Goal: Communication & Community: Answer question/provide support

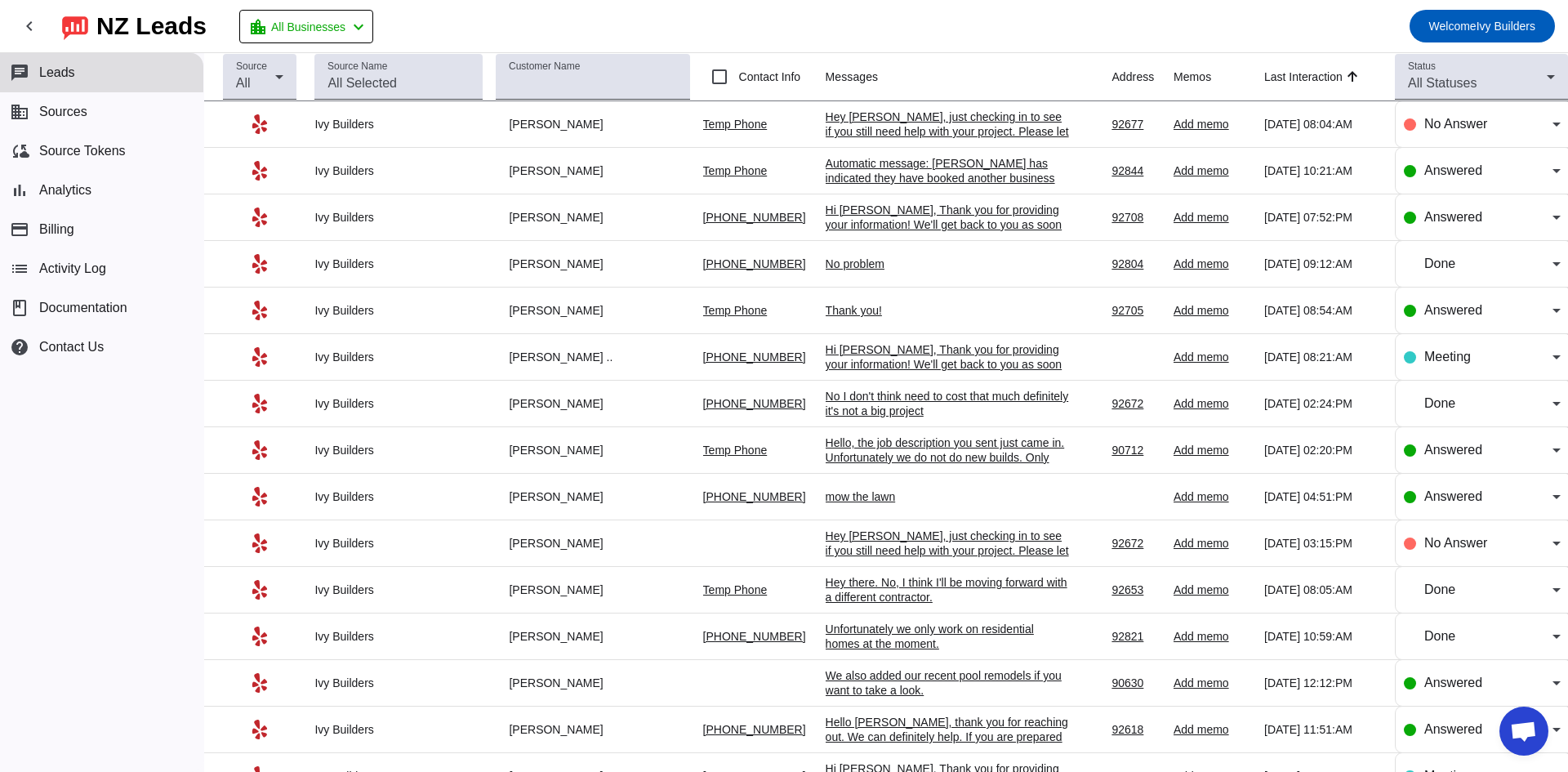
click at [846, 307] on div "Thank you!" at bounding box center [948, 311] width 245 height 15
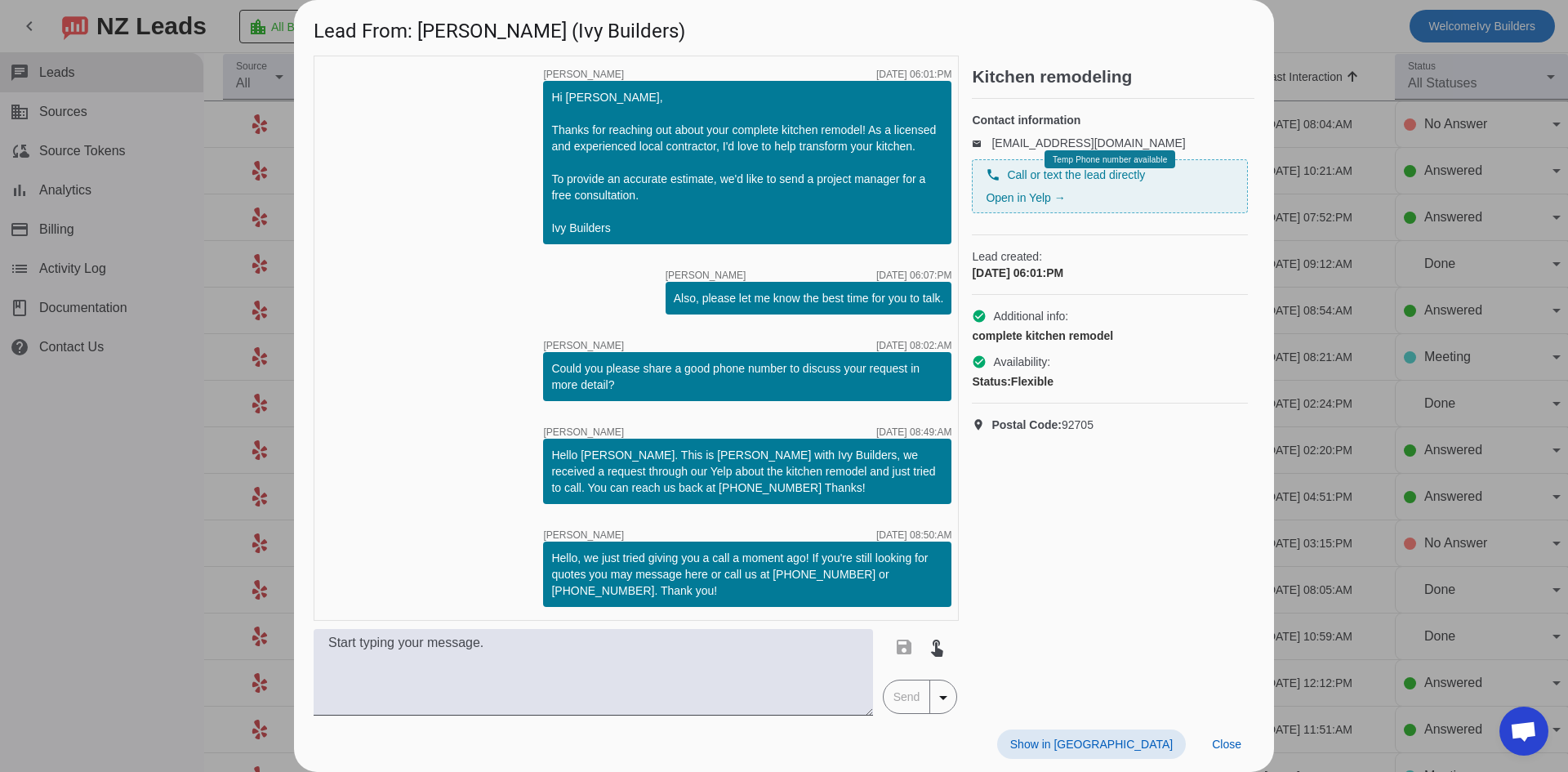
scroll to position [227, 0]
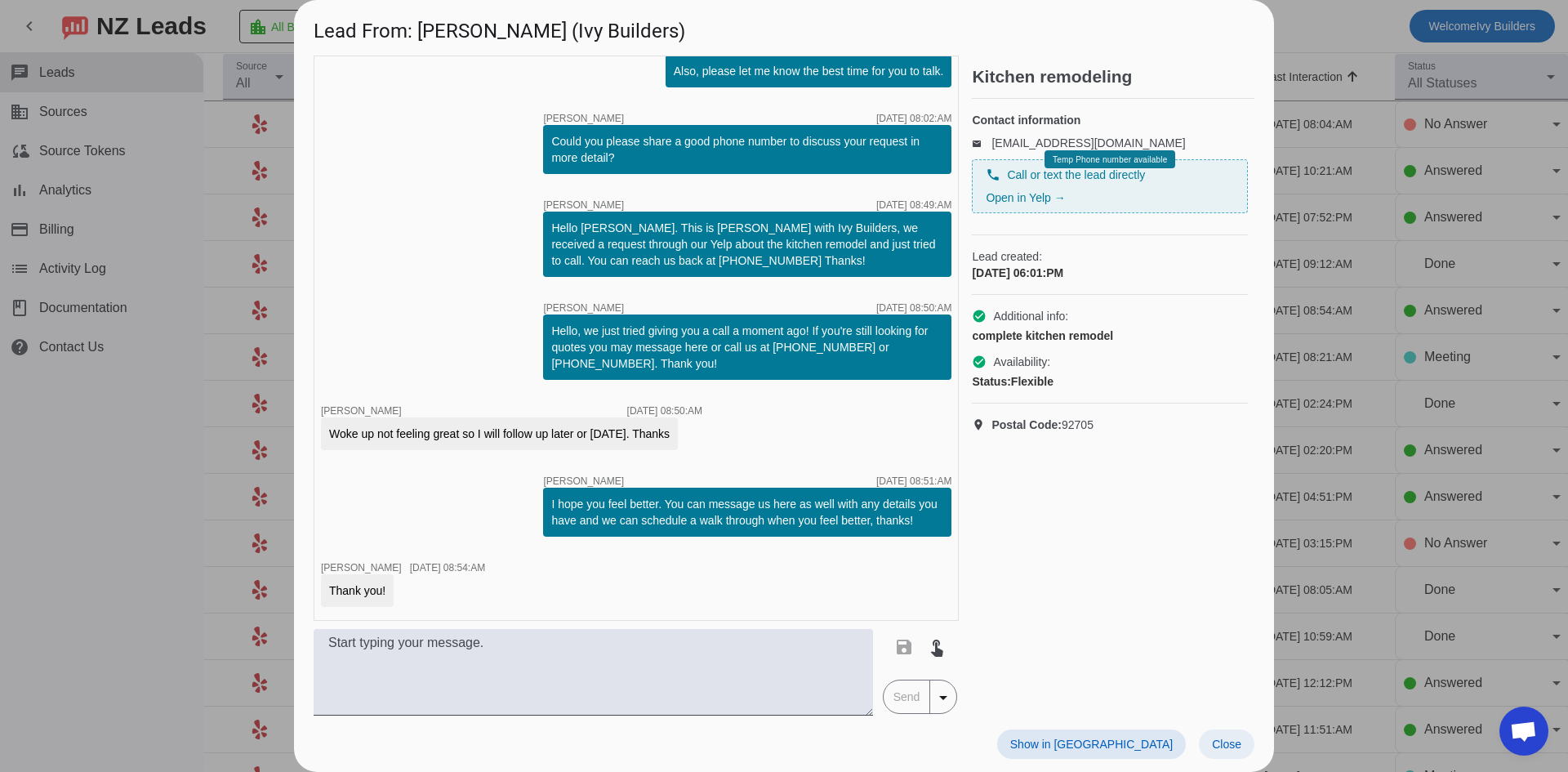
click at [1225, 749] on span "Close" at bounding box center [1227, 744] width 30 height 13
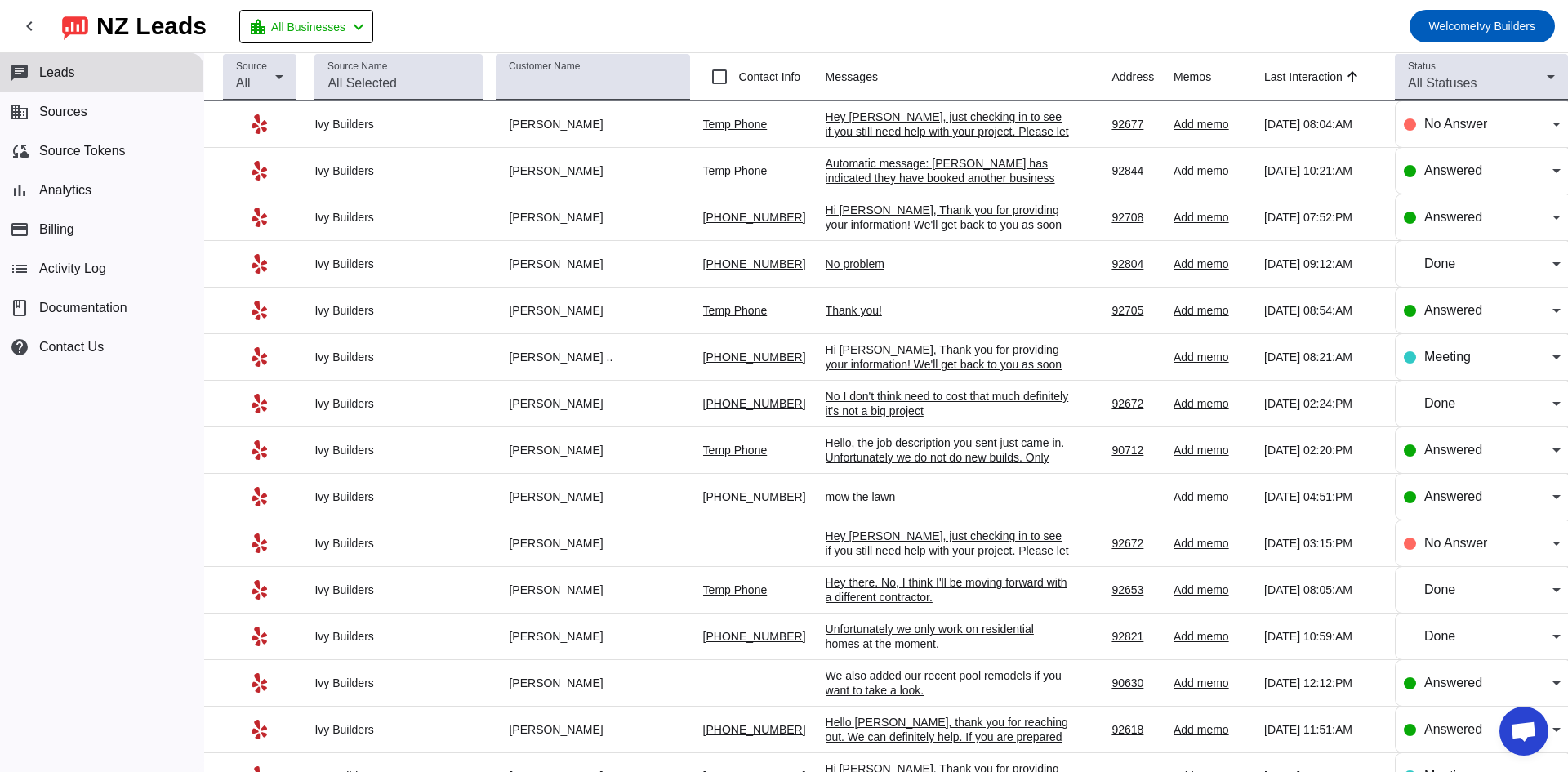
click at [913, 215] on div "Hi [PERSON_NAME], Thank you for providing your information! We'll get back to y…" at bounding box center [948, 232] width 245 height 59
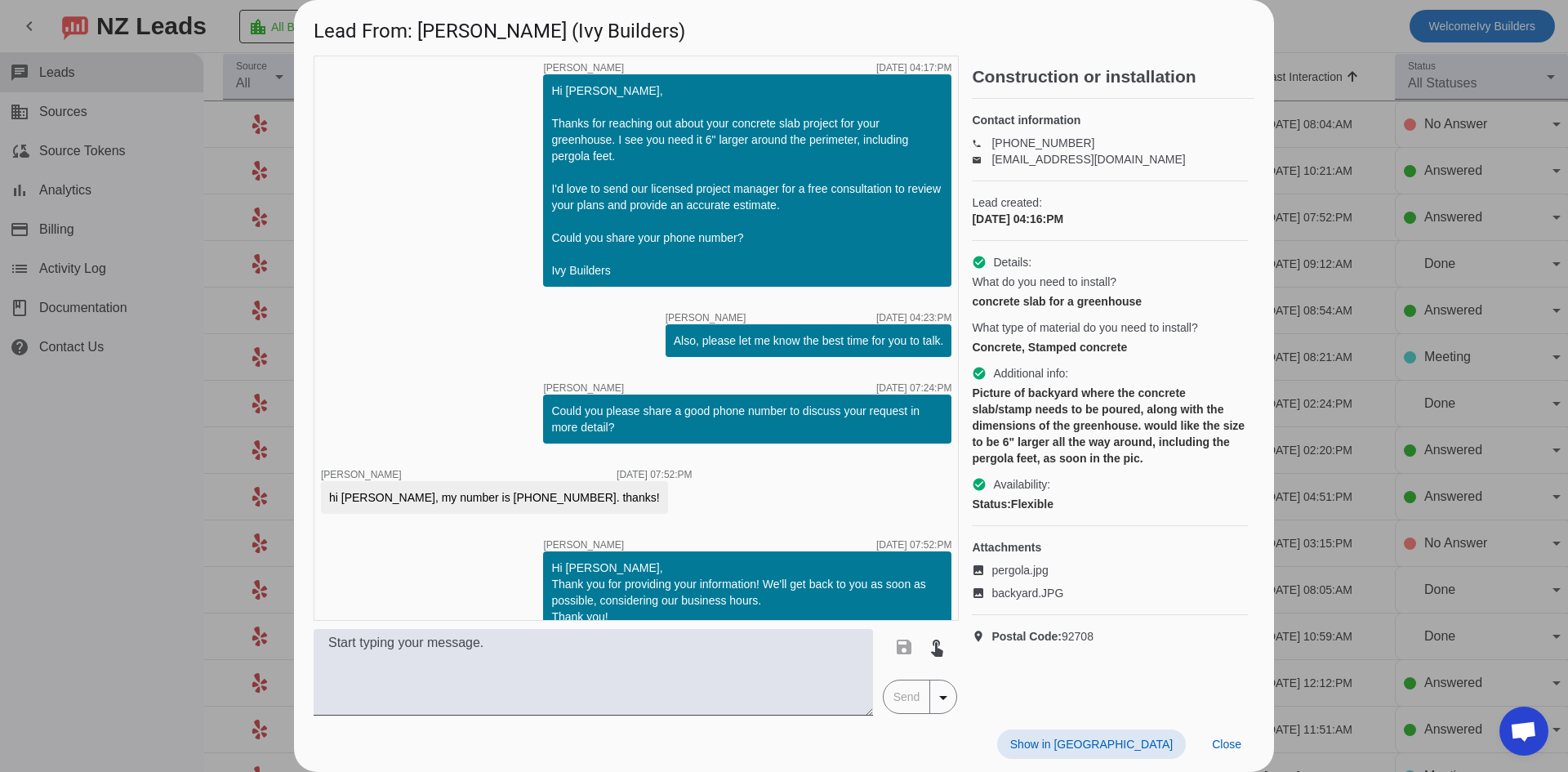
scroll to position [332, 0]
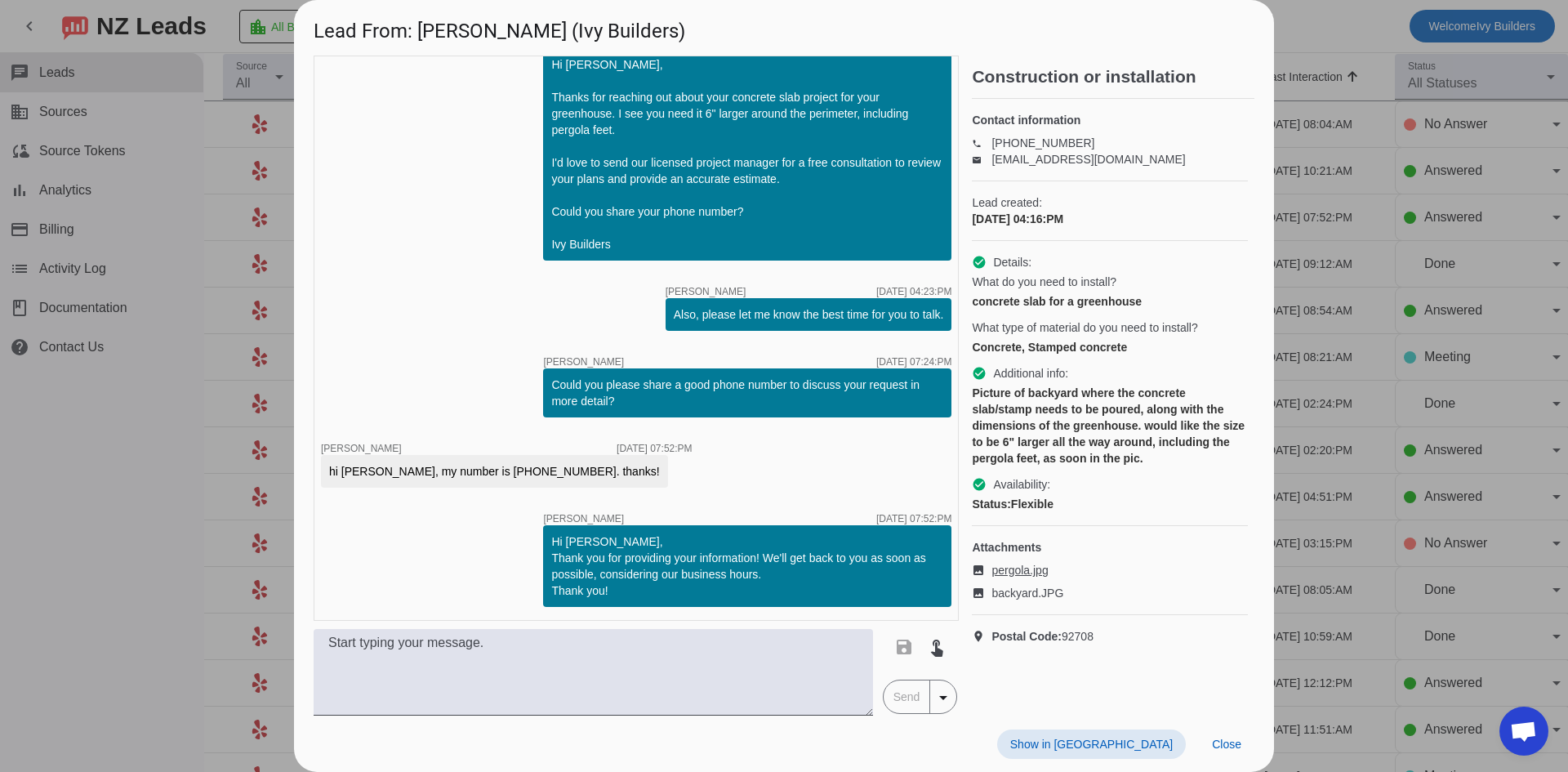
click at [1005, 579] on span "pergola.jpg" at bounding box center [1019, 570] width 56 height 17
click at [1047, 601] on span "backyard.JPG" at bounding box center [1027, 594] width 72 height 17
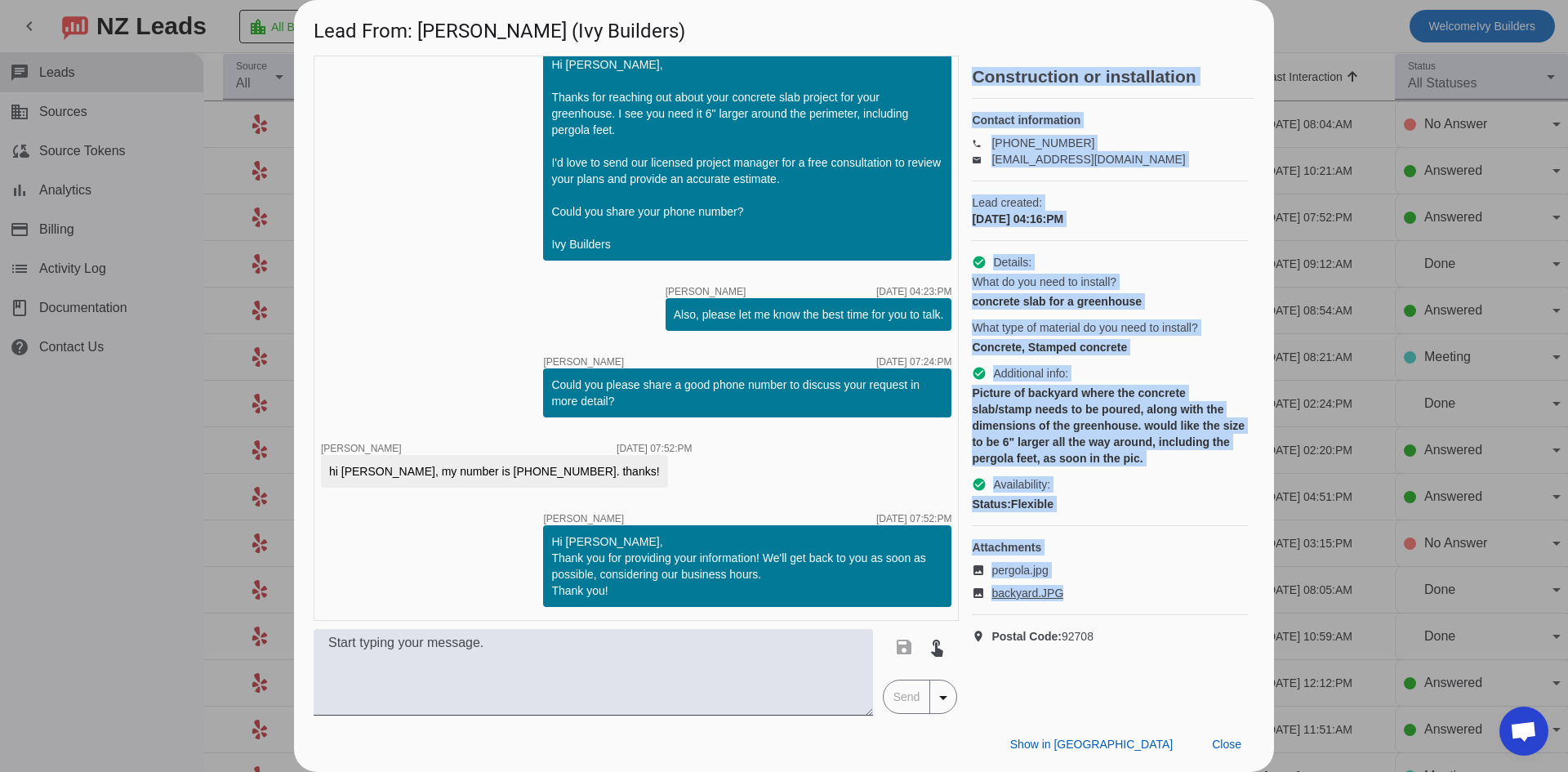
drag, startPoint x: 974, startPoint y: 76, endPoint x: 1114, endPoint y: 615, distance: 556.9
click at [1114, 615] on div "Construction or installation Contact information phone [PHONE_NUMBER] email [EM…" at bounding box center [1113, 386] width 283 height 660
copy div "Construction or installation Contact information phone [PHONE_NUMBER] email [EM…"
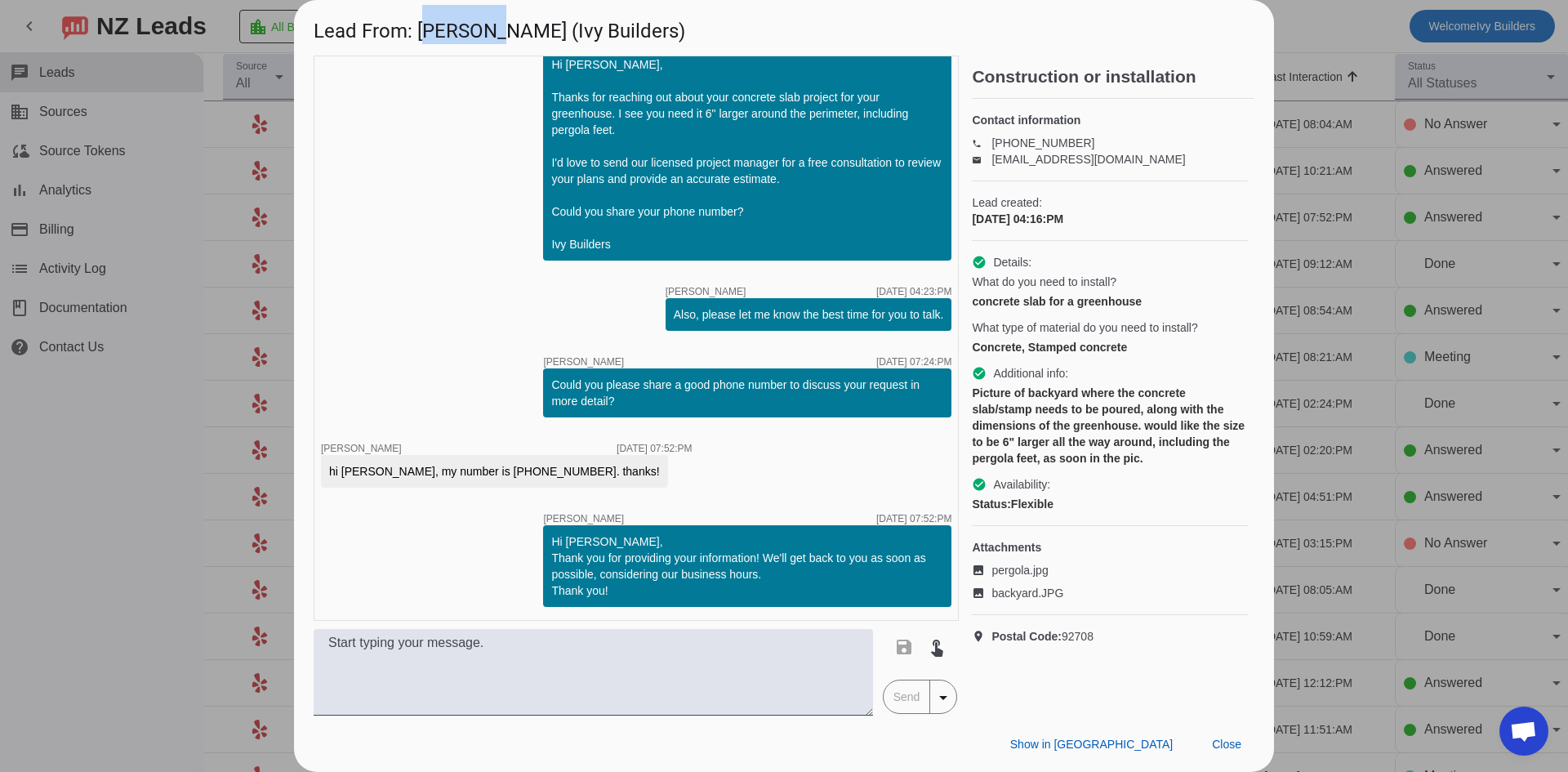
drag, startPoint x: 424, startPoint y: 31, endPoint x: 482, endPoint y: 21, distance: 58.9
click at [482, 21] on h1 "Lead From: [PERSON_NAME] (Ivy Builders)" at bounding box center [784, 27] width 980 height 55
copy h1 "[PERSON_NAME]"
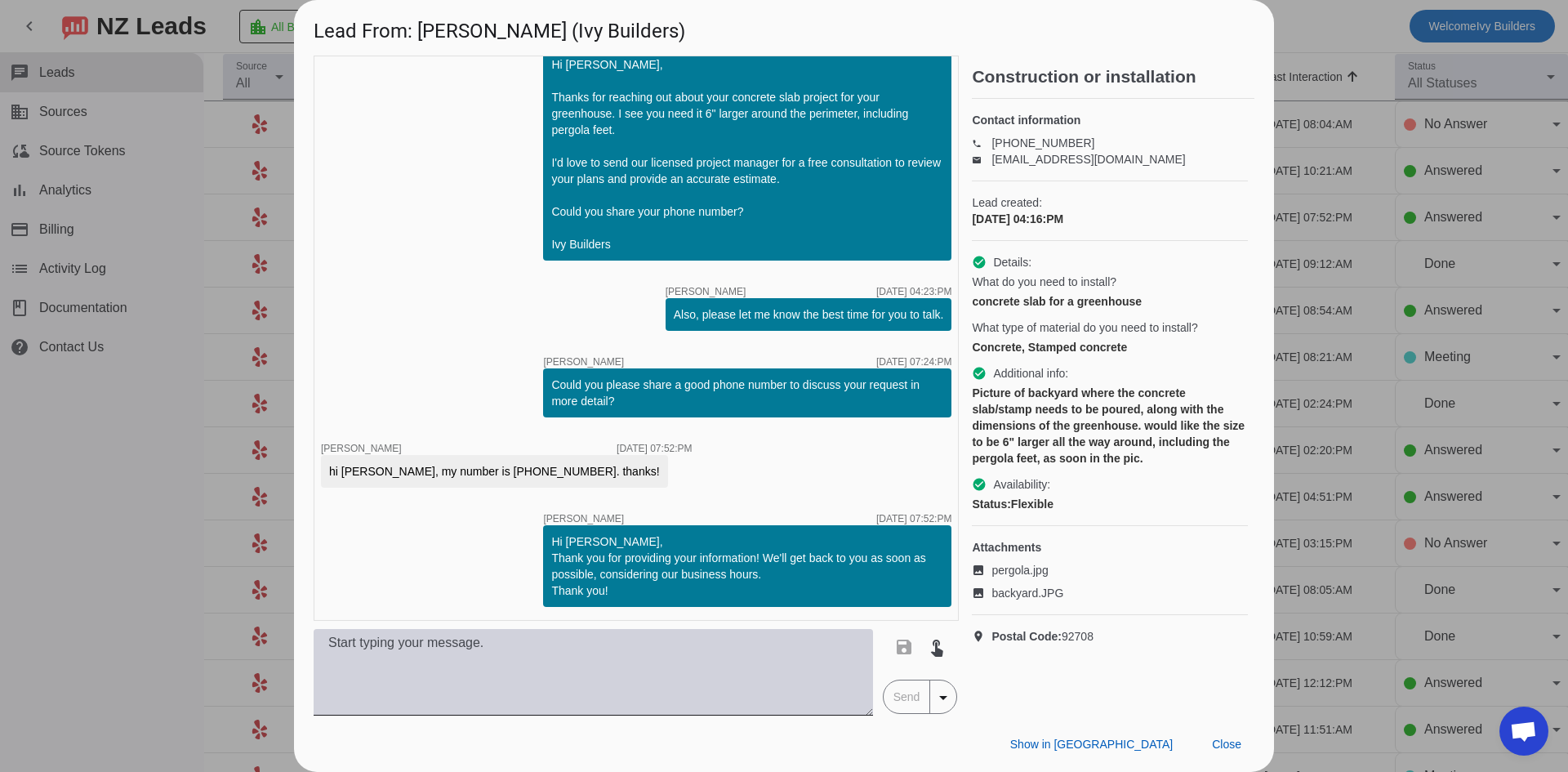
click at [637, 681] on textarea at bounding box center [593, 672] width 559 height 87
click at [690, 668] on textarea at bounding box center [593, 672] width 559 height 87
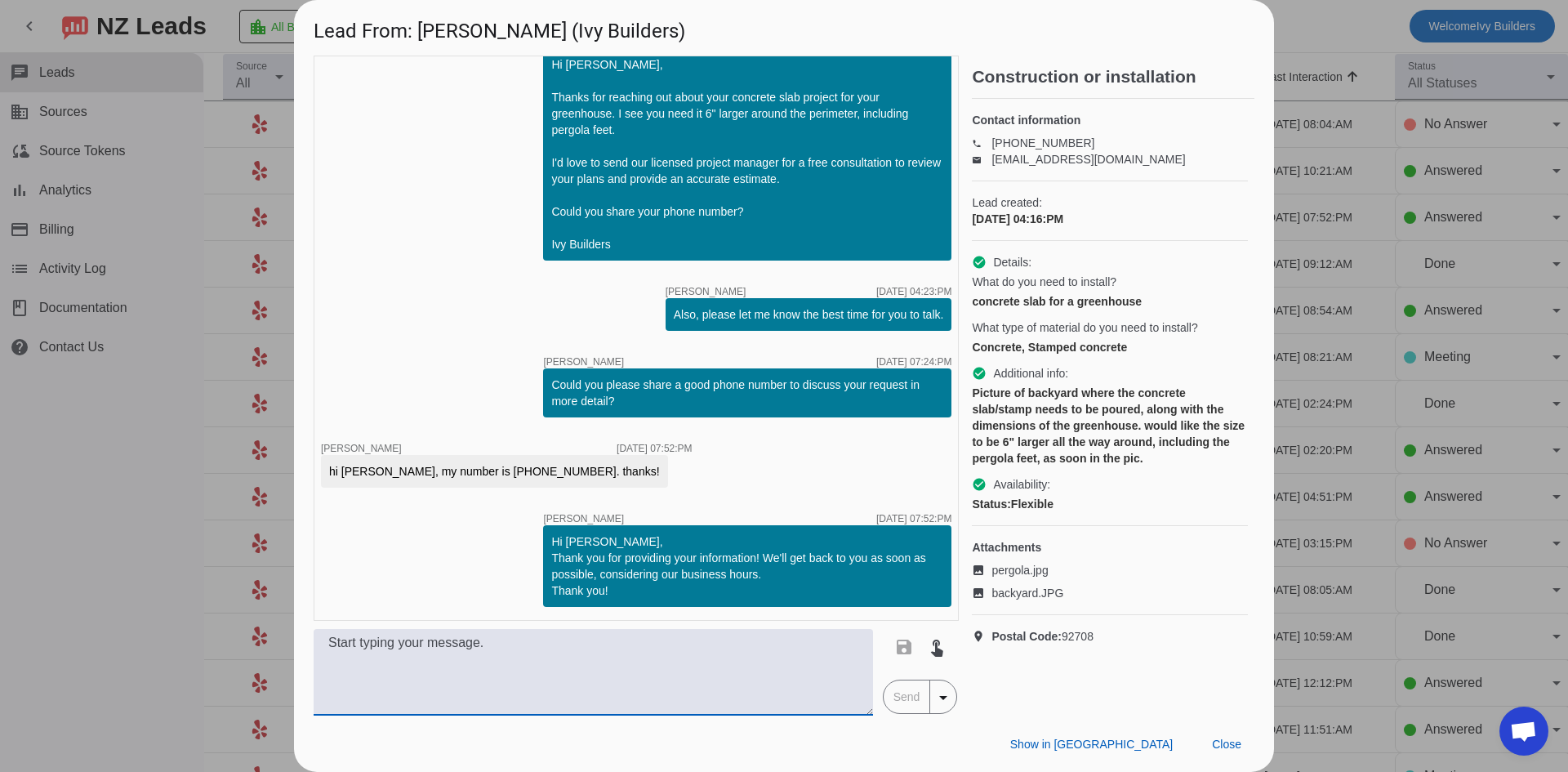
paste textarea "We just tried to call you to go over your project. Give us a call when you get …"
type textarea "We just tried to call you to go over your project. Give us a call when you get …"
click at [924, 688] on span "Send" at bounding box center [907, 696] width 47 height 33
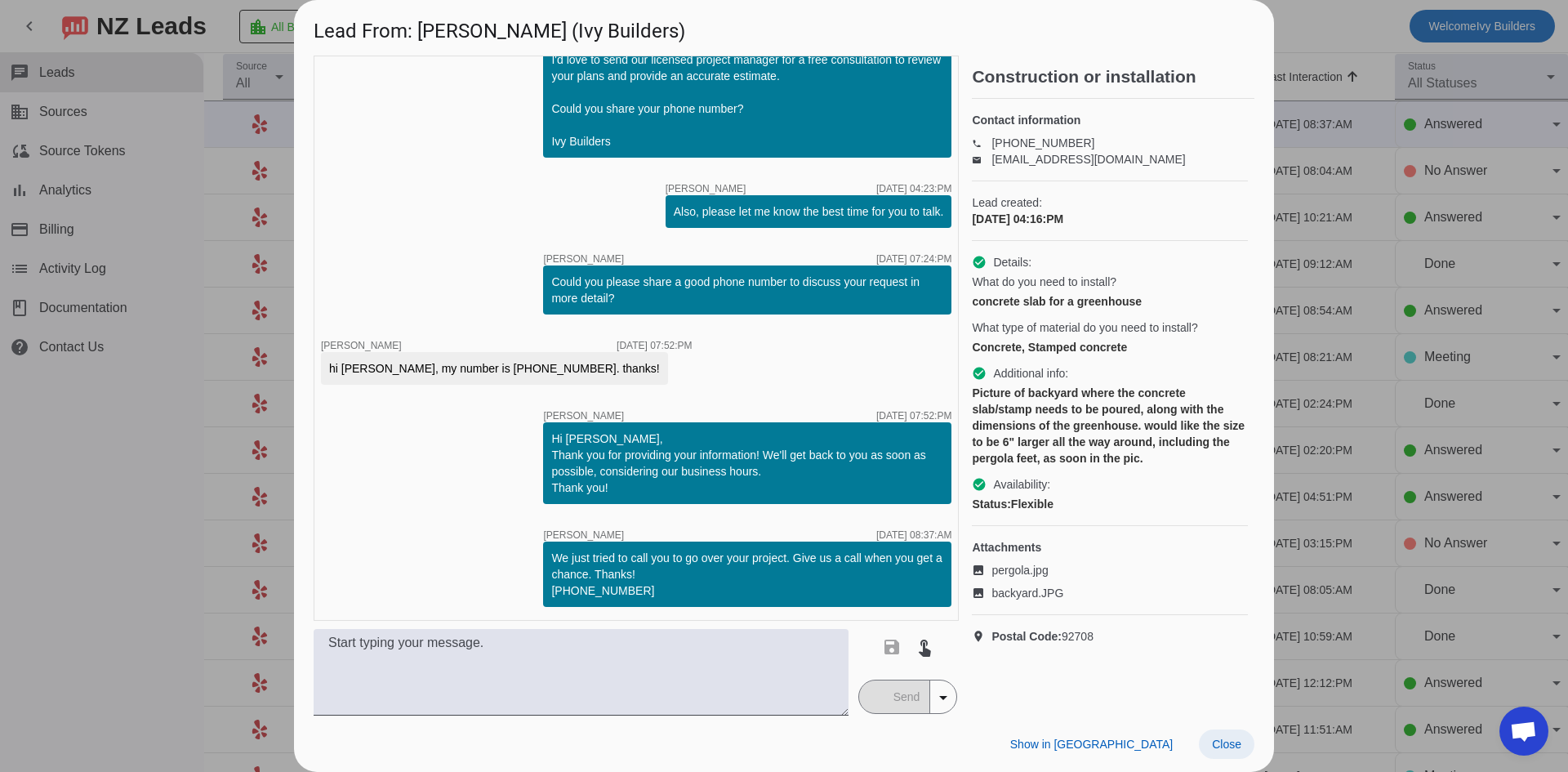
scroll to position [435, 0]
click at [1227, 748] on span "Close" at bounding box center [1227, 744] width 30 height 13
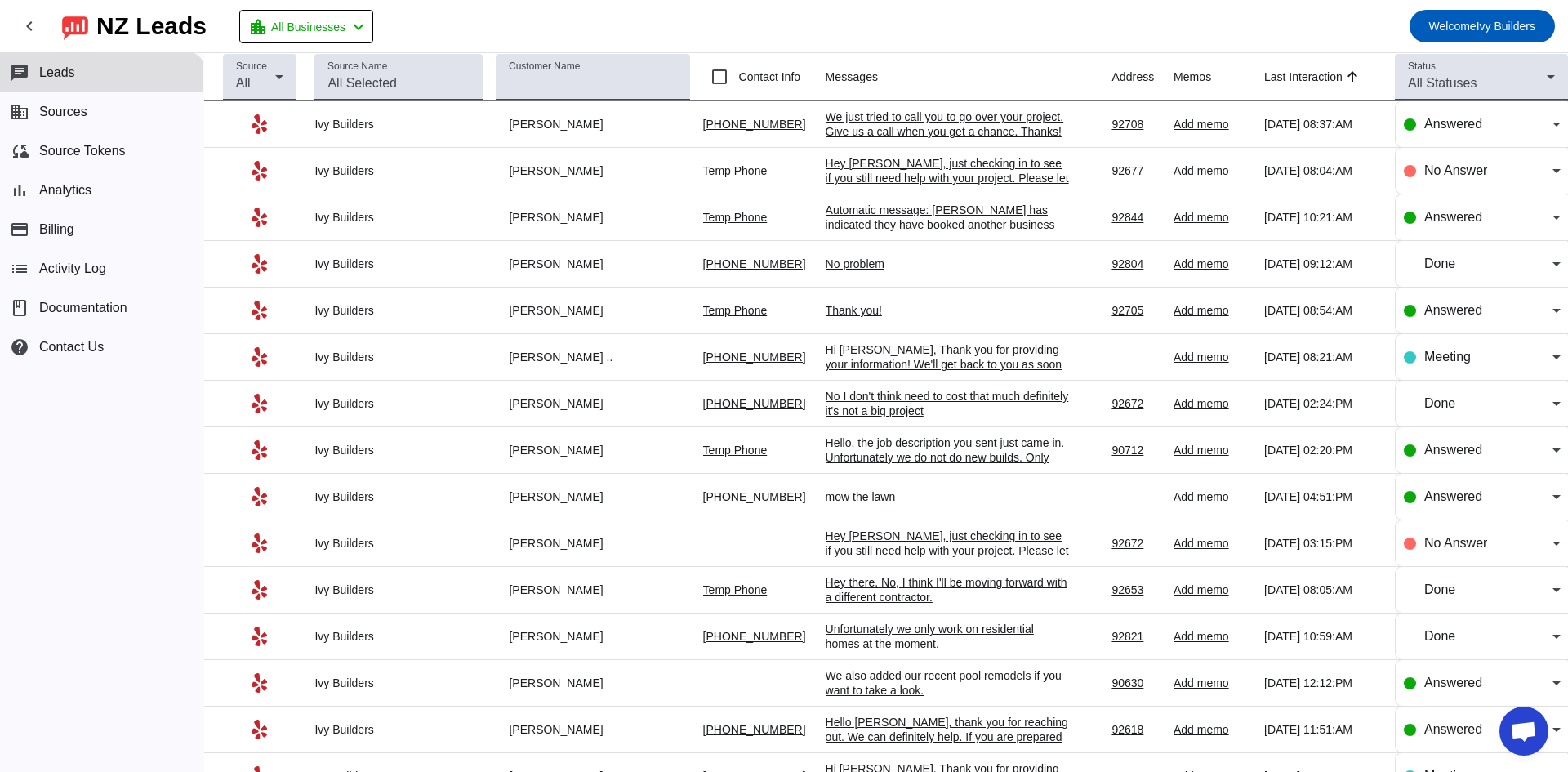
click at [971, 226] on div "Automatic message: [PERSON_NAME] has indicated they have booked another busines…" at bounding box center [948, 224] width 245 height 44
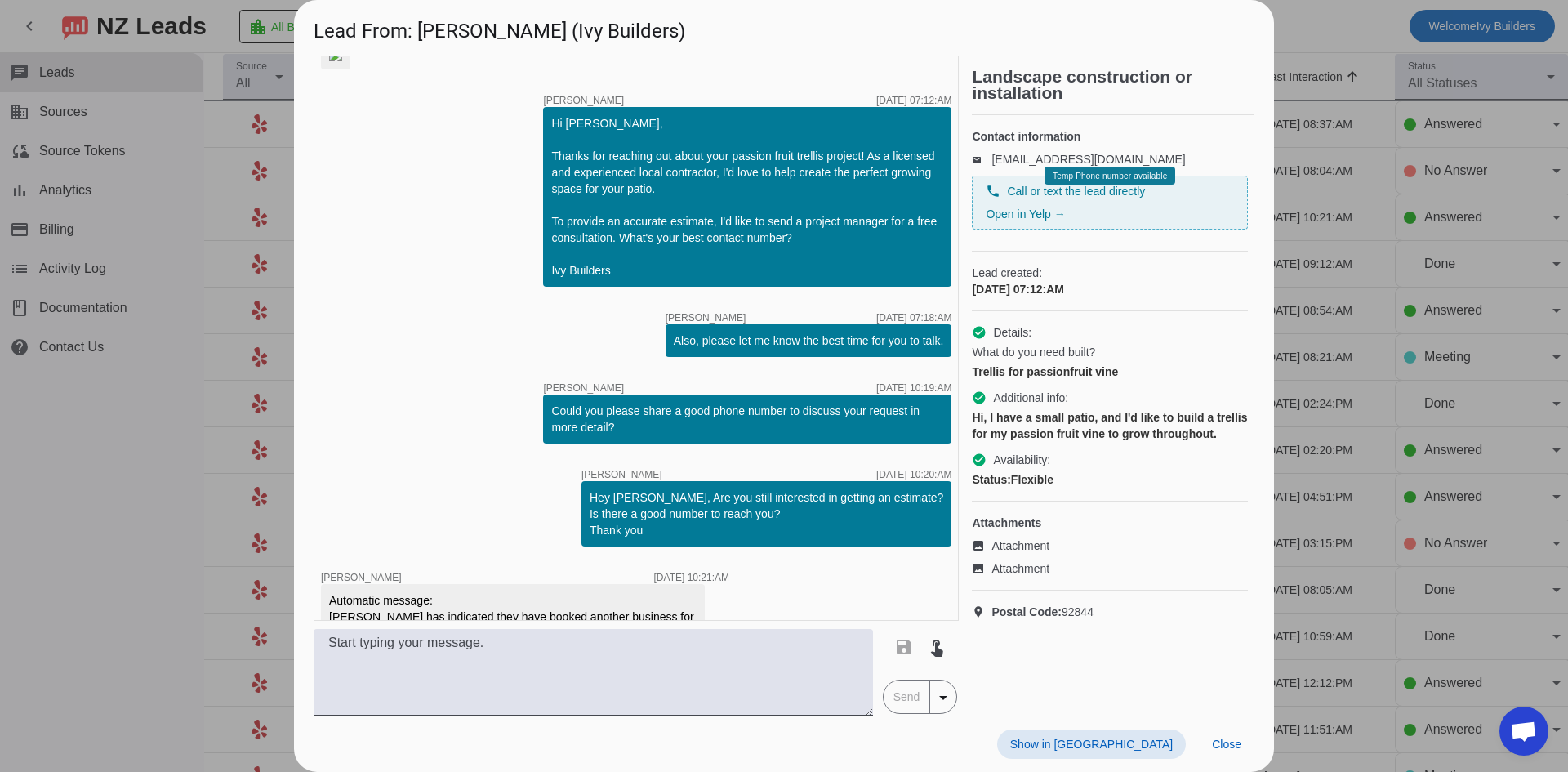
scroll to position [316, 0]
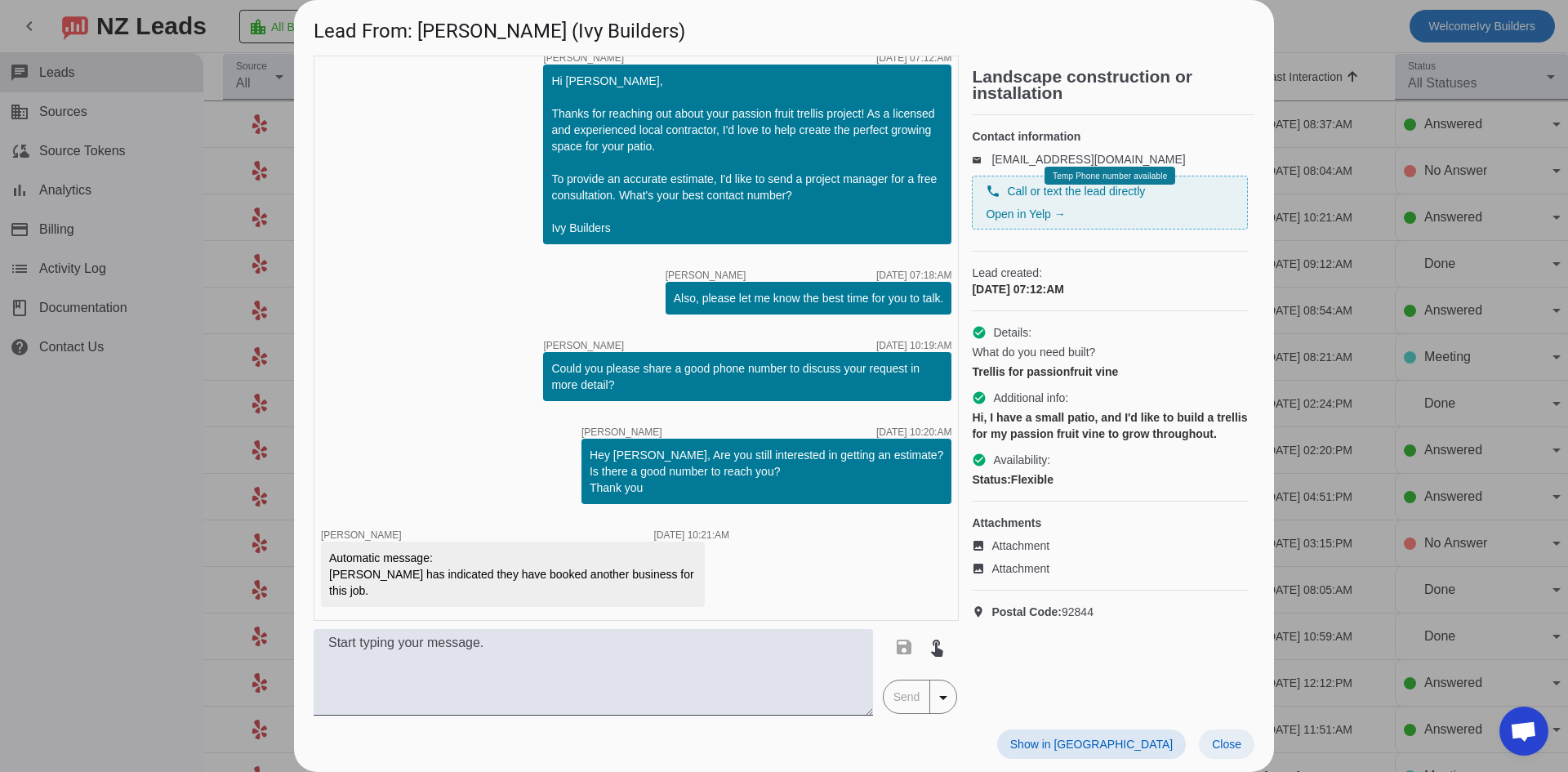
click at [1225, 748] on span "Close" at bounding box center [1227, 744] width 30 height 13
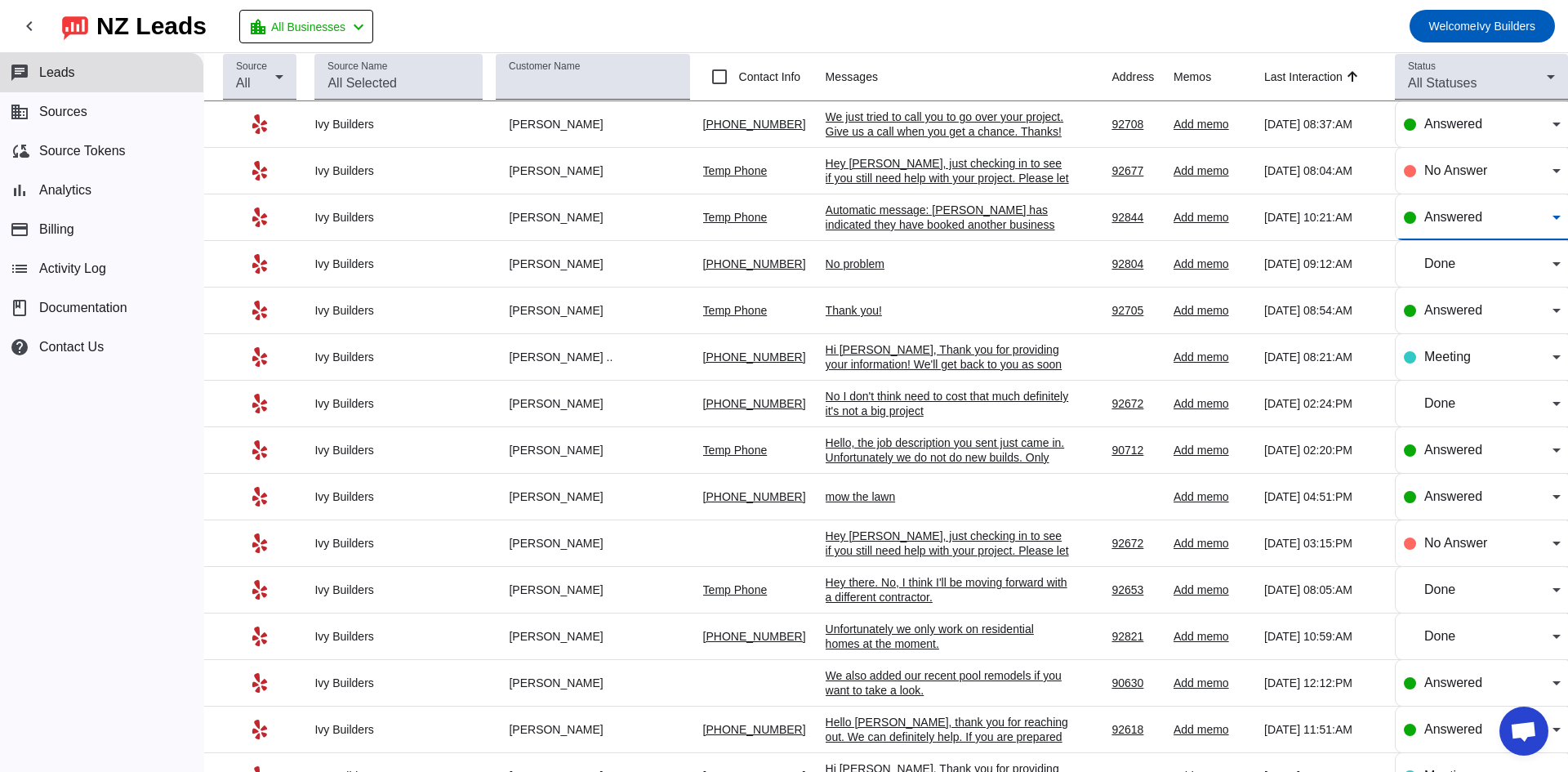
click at [1458, 221] on span "Answered" at bounding box center [1453, 217] width 58 height 14
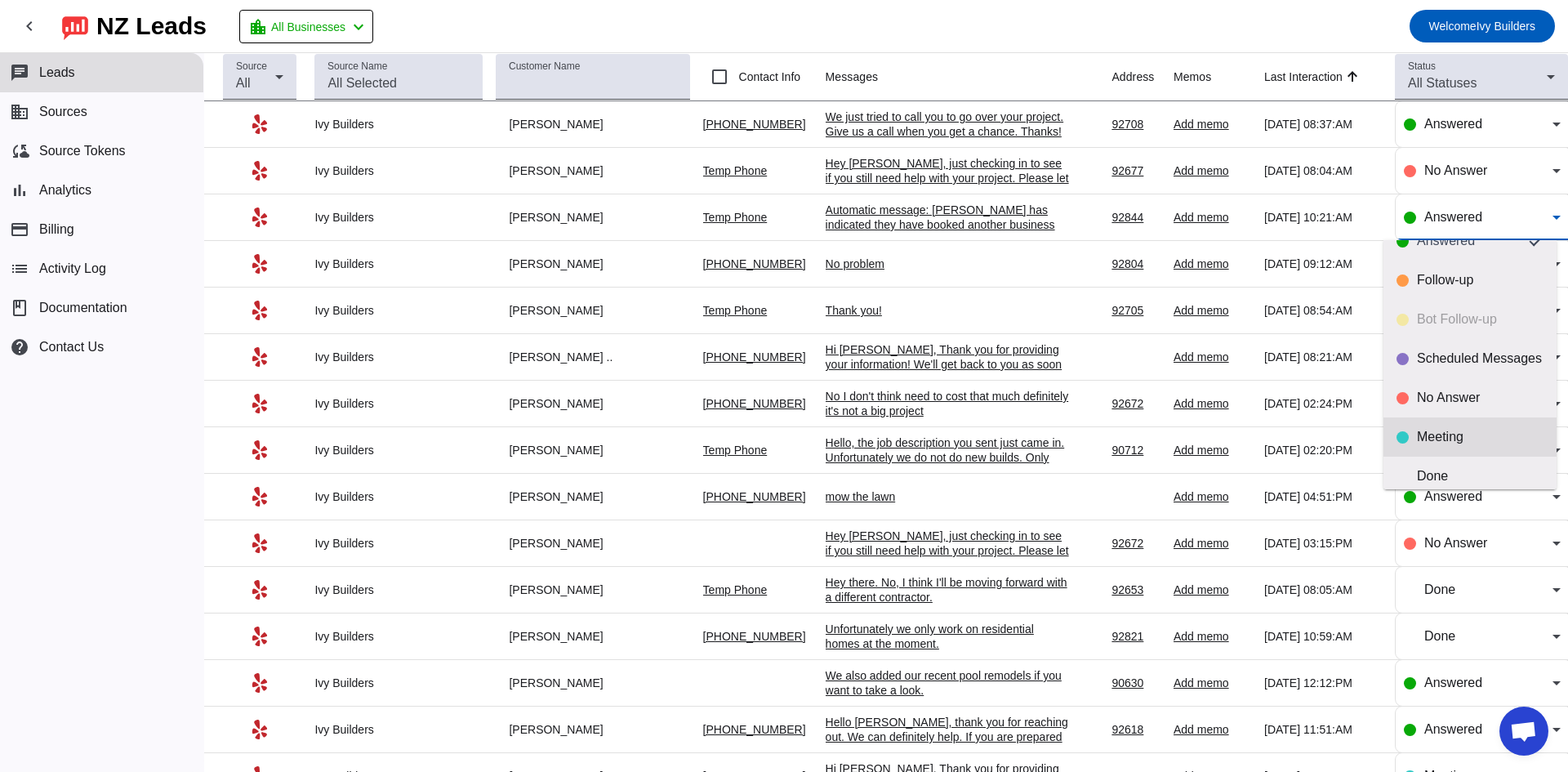
scroll to position [38, 0]
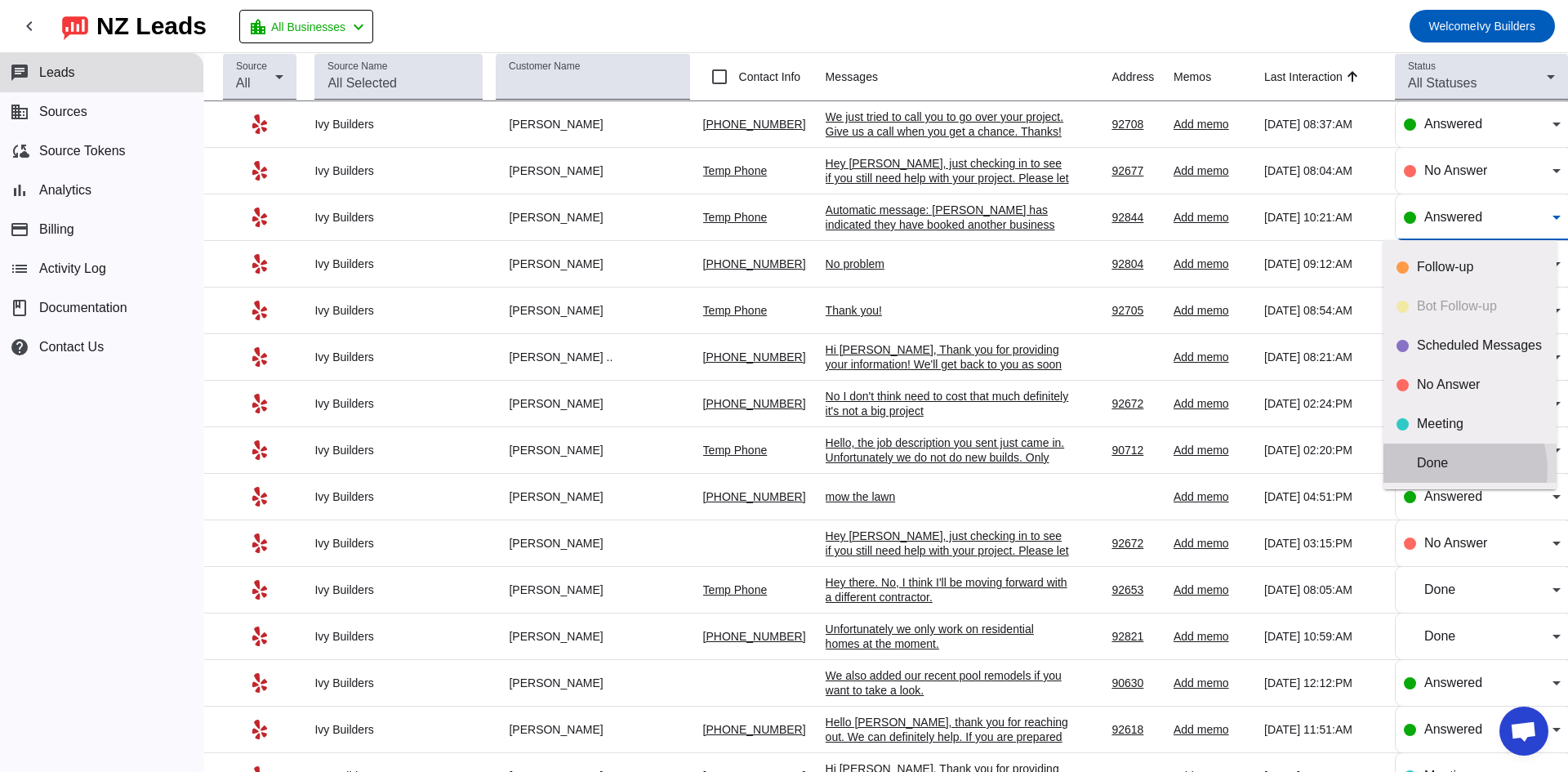
click at [1442, 471] on mat-option "Done" at bounding box center [1470, 463] width 174 height 39
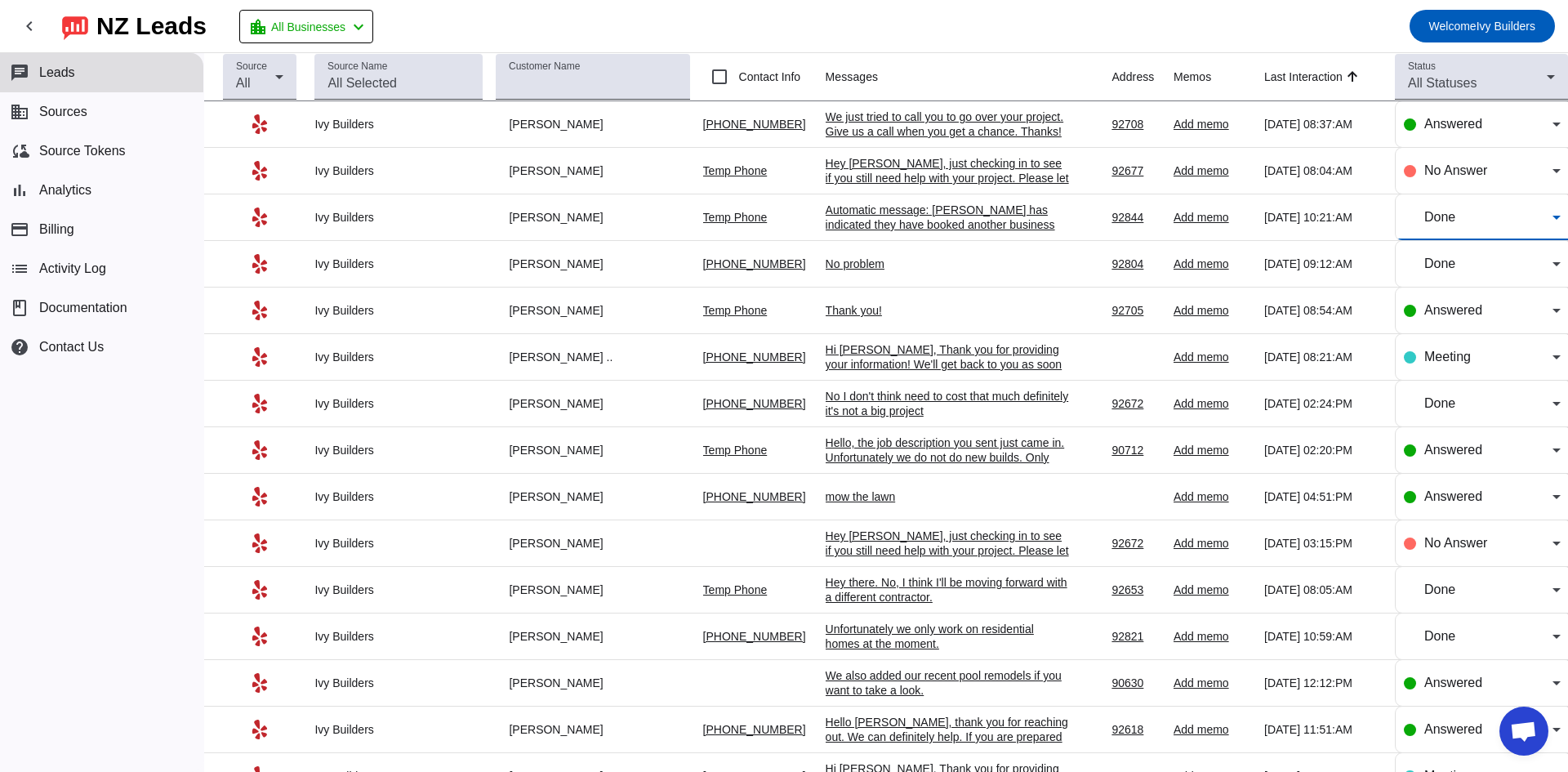
click at [879, 167] on div "Hey [PERSON_NAME], just checking in to see if you still need help with your pro…" at bounding box center [948, 185] width 245 height 59
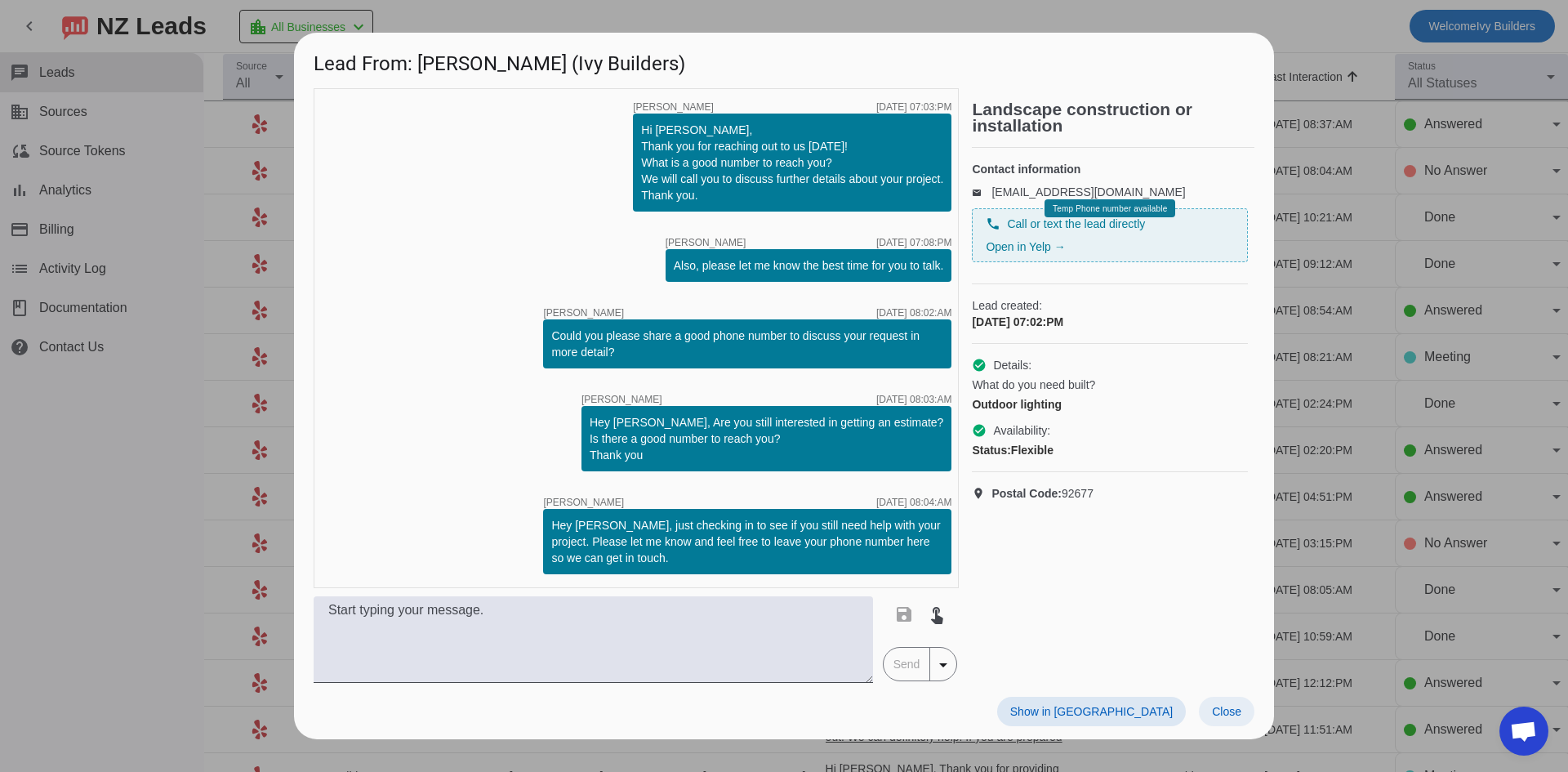
click at [1227, 711] on span "Close" at bounding box center [1227, 711] width 30 height 13
